Goal: Contribute content

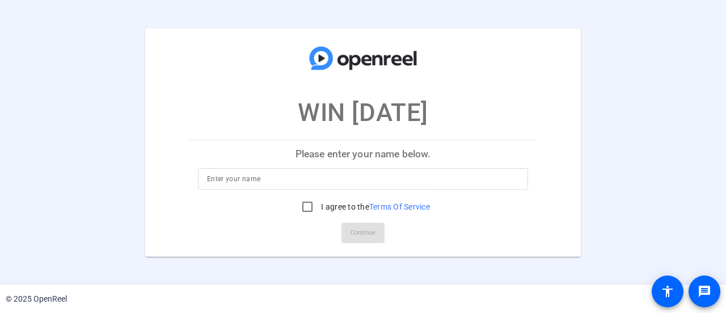
click at [407, 185] on div at bounding box center [363, 179] width 312 height 22
type input "[PERSON_NAME]"
click at [305, 206] on input "I agree to the Terms Of Service" at bounding box center [307, 206] width 23 height 23
checkbox input "true"
click at [346, 234] on span at bounding box center [363, 232] width 43 height 27
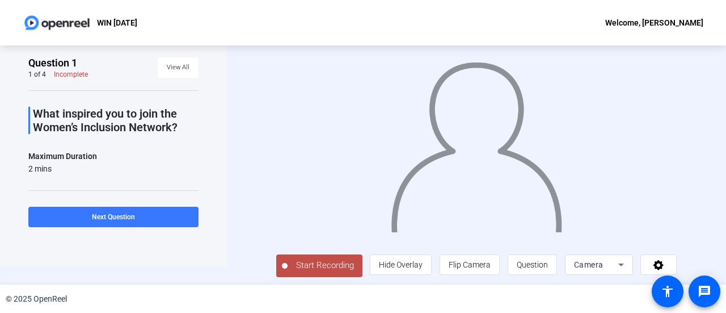
scroll to position [18, 0]
click at [307, 261] on span "Start Recording" at bounding box center [325, 264] width 75 height 13
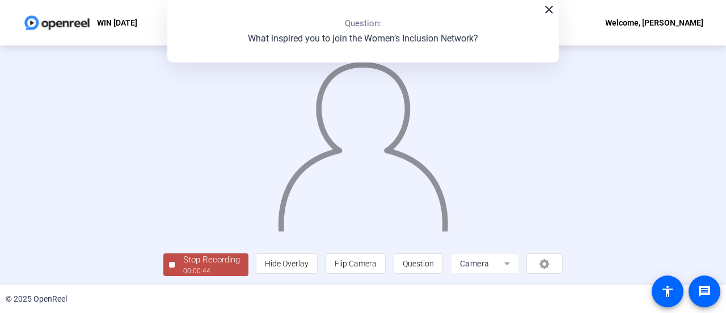
click at [205, 271] on div "00:00:44" at bounding box center [211, 270] width 57 height 10
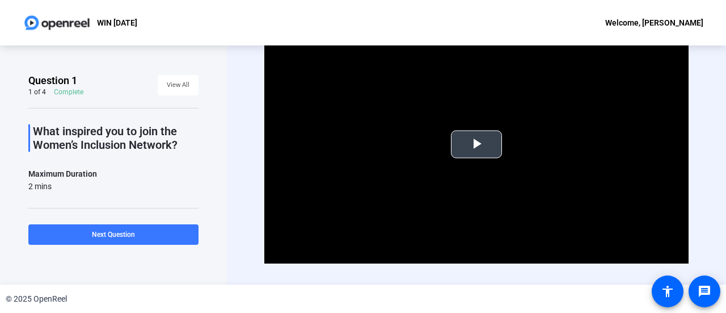
click at [477, 144] on span "Video Player" at bounding box center [477, 144] width 0 height 0
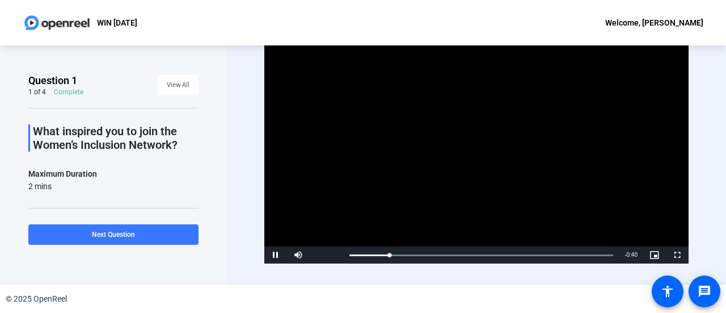
scroll to position [16, 0]
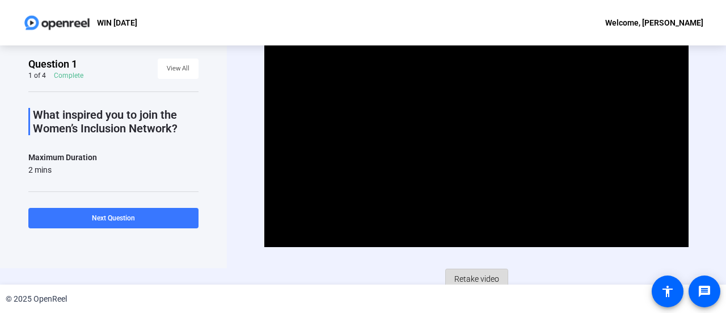
click at [459, 279] on span "Retake video" at bounding box center [476, 279] width 45 height 22
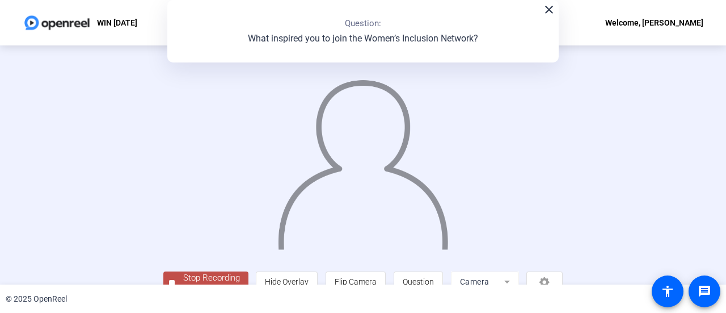
scroll to position [79, 0]
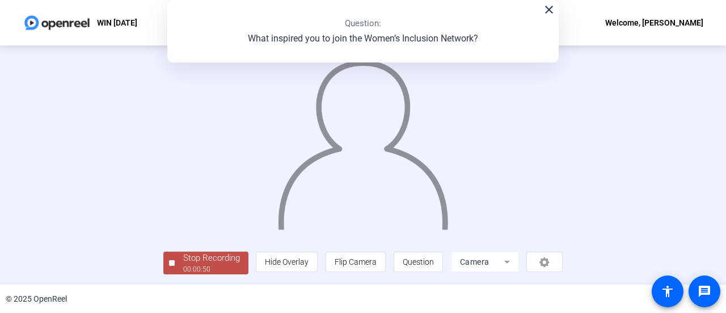
click at [183, 258] on div "Stop Recording" at bounding box center [211, 257] width 57 height 13
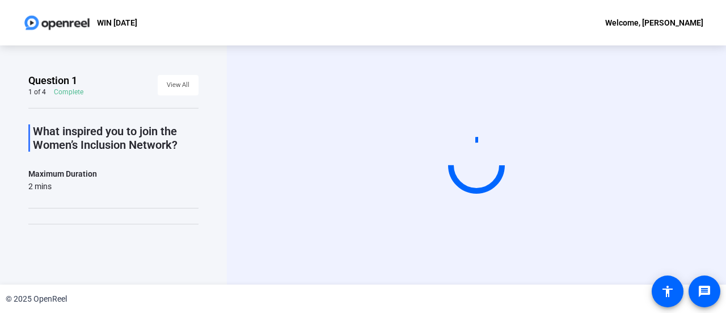
scroll to position [0, 0]
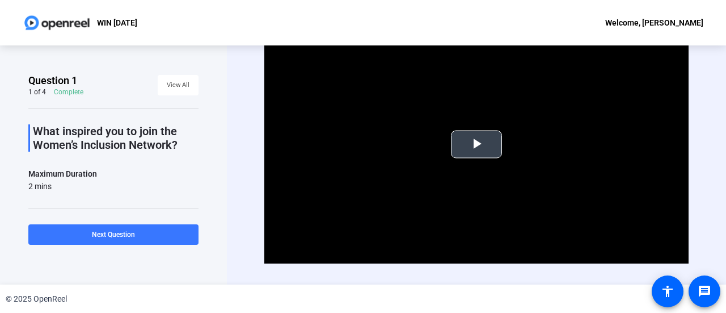
click at [477, 144] on span "Video Player" at bounding box center [477, 144] width 0 height 0
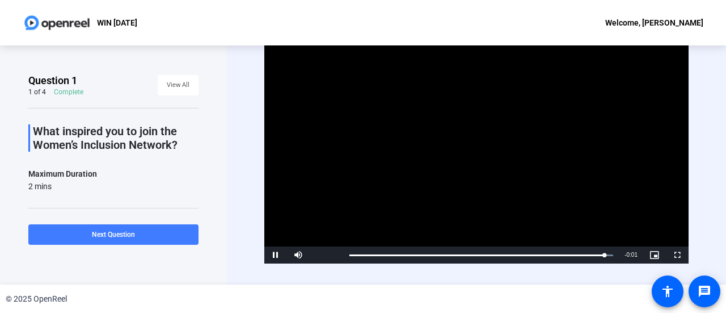
click at [96, 238] on span "Next Question" at bounding box center [113, 234] width 43 height 8
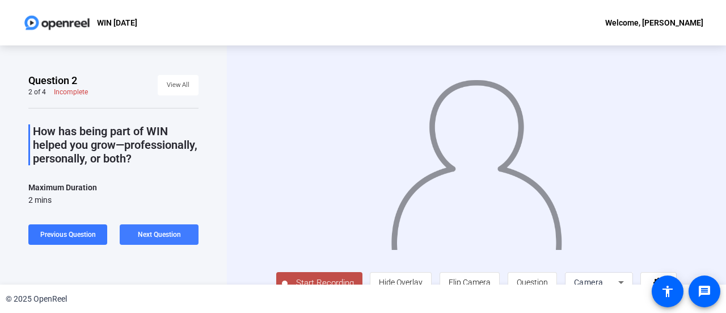
click at [132, 239] on span at bounding box center [159, 234] width 79 height 27
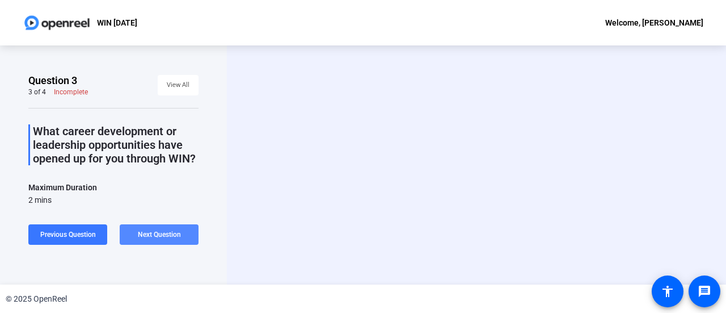
click at [132, 239] on span at bounding box center [159, 234] width 79 height 27
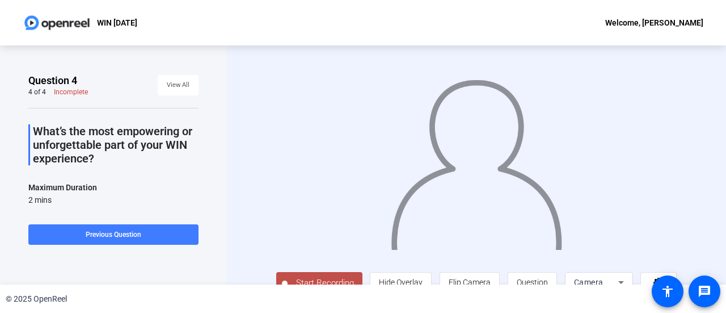
scroll to position [25, 0]
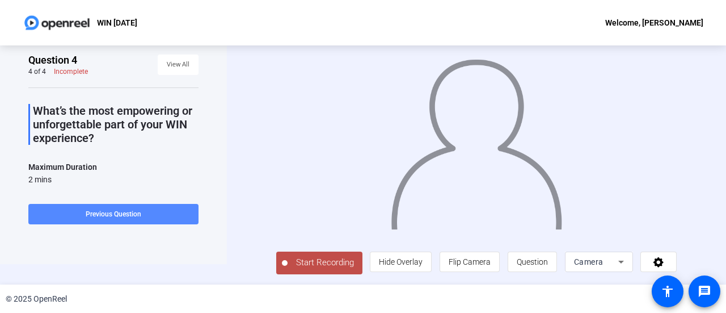
click at [85, 210] on span at bounding box center [113, 213] width 170 height 27
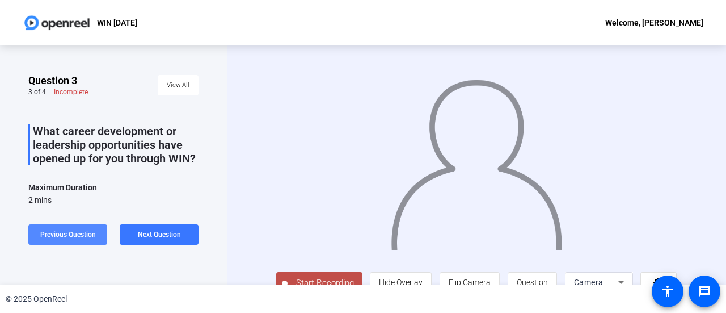
click at [81, 226] on span at bounding box center [67, 234] width 79 height 27
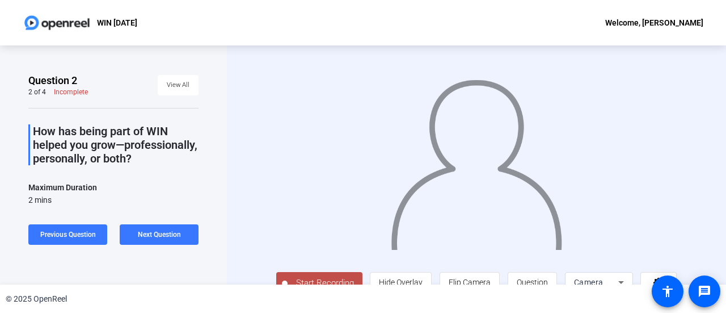
scroll to position [25, 0]
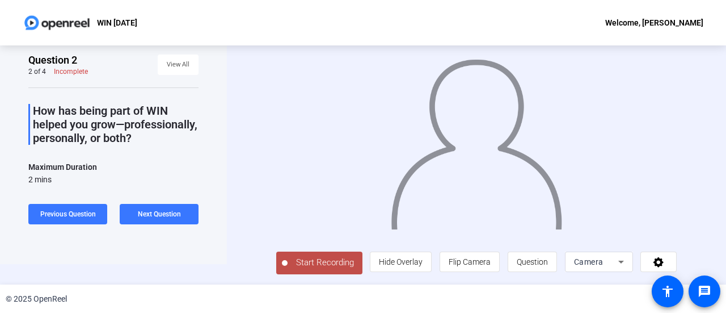
click at [332, 260] on span "Start Recording" at bounding box center [325, 262] width 75 height 13
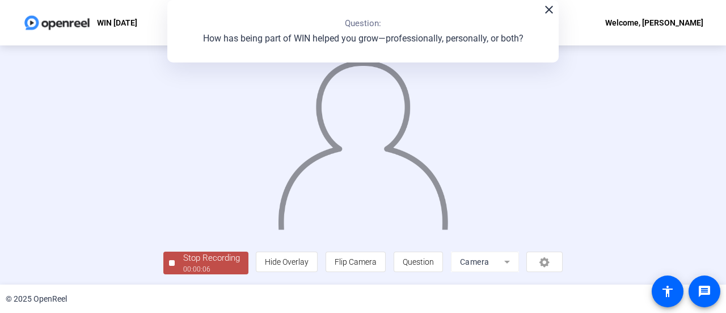
scroll to position [79, 0]
click at [183, 268] on div "00:00:07" at bounding box center [211, 269] width 57 height 10
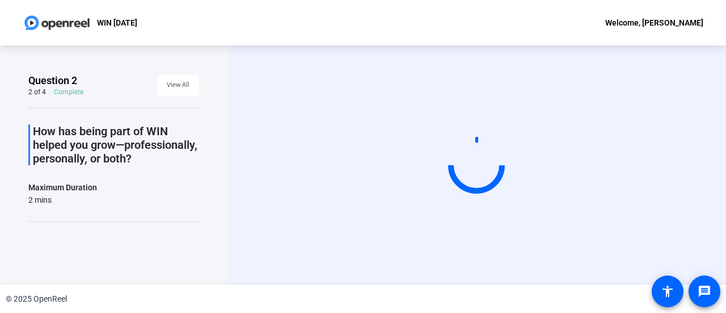
scroll to position [0, 0]
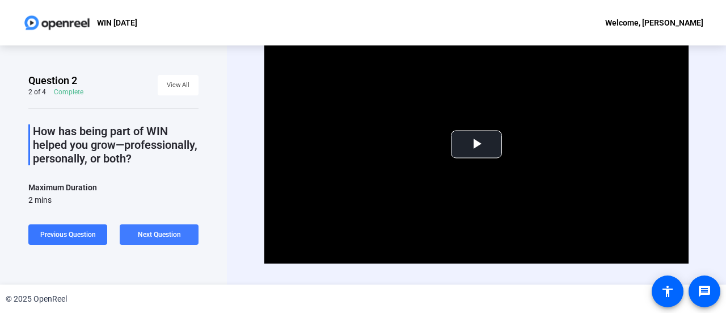
click at [138, 238] on span "Next Question" at bounding box center [159, 234] width 43 height 8
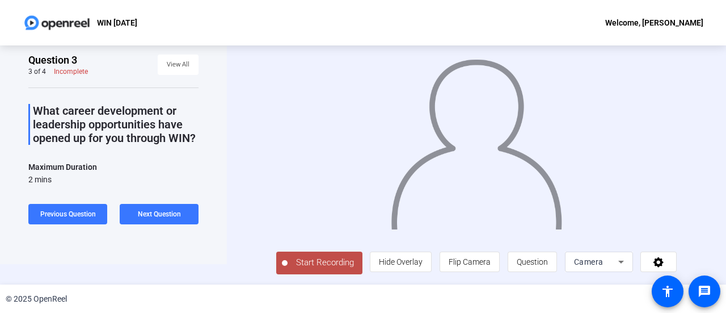
scroll to position [22, 0]
click at [288, 264] on span "Start Recording" at bounding box center [325, 262] width 75 height 13
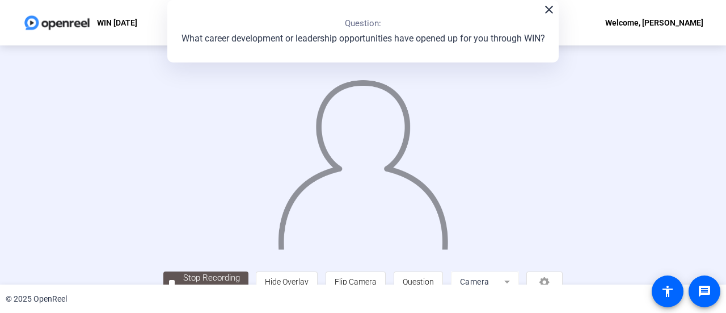
scroll to position [79, 0]
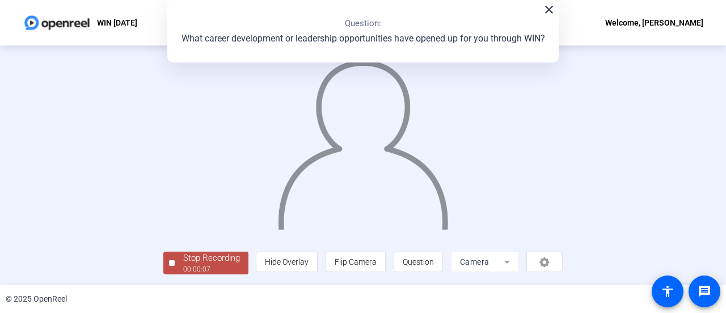
click at [183, 262] on div "Stop Recording" at bounding box center [211, 257] width 57 height 13
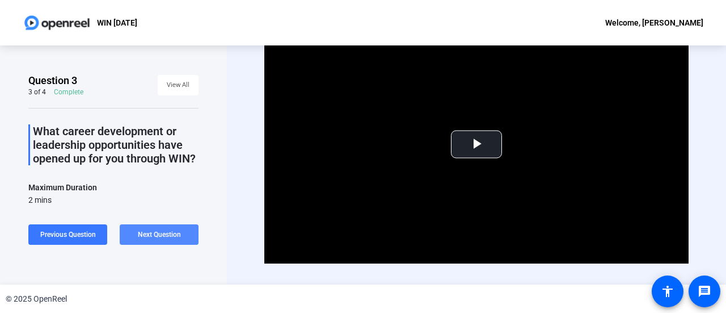
click at [167, 241] on span at bounding box center [159, 234] width 79 height 27
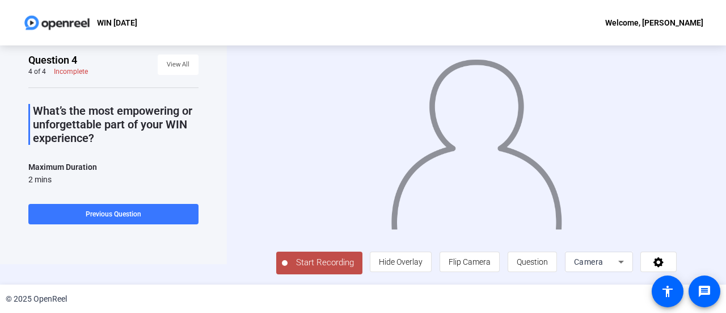
scroll to position [24, 0]
click at [320, 268] on span "Start Recording" at bounding box center [325, 262] width 75 height 13
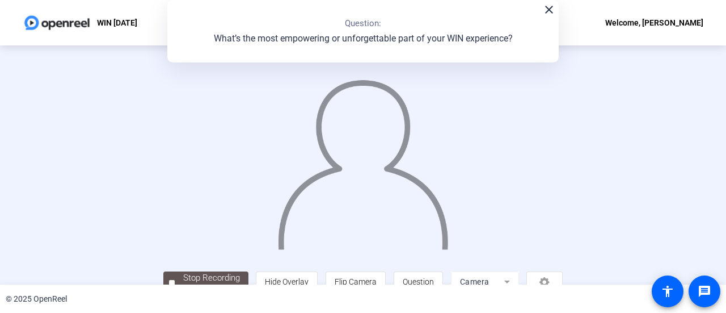
scroll to position [79, 0]
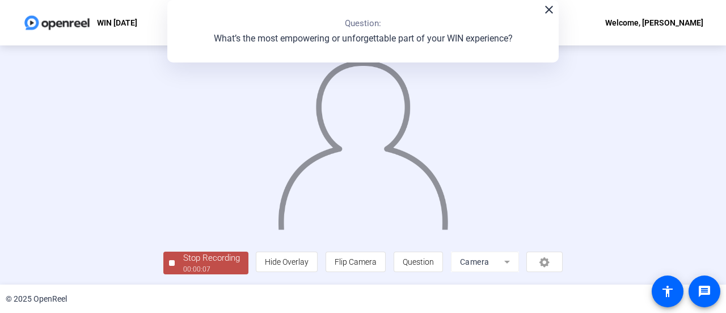
click at [183, 258] on div "Stop Recording" at bounding box center [211, 257] width 57 height 13
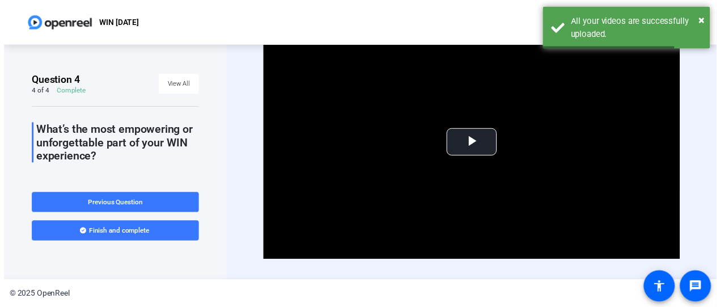
scroll to position [23, 0]
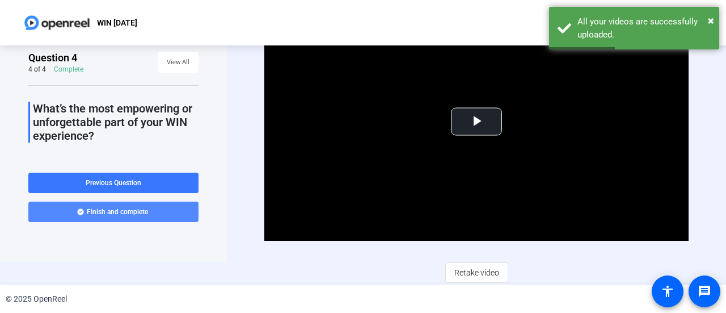
click at [115, 212] on span "Finish and complete" at bounding box center [117, 211] width 61 height 9
